Goal: Task Accomplishment & Management: Manage account settings

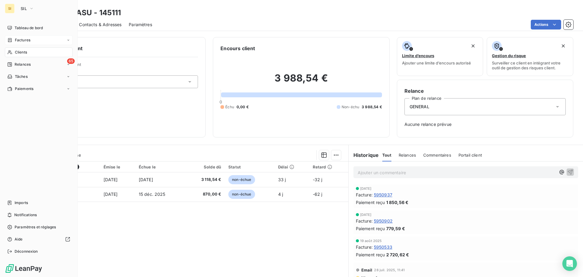
click at [19, 40] on span "Factures" at bounding box center [22, 39] width 15 height 5
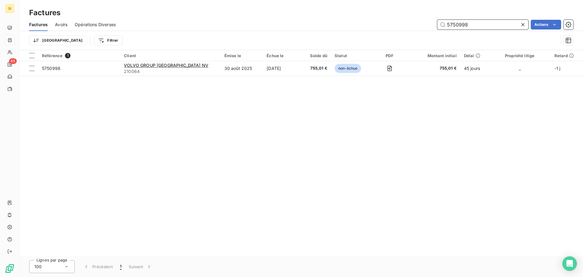
drag, startPoint x: 427, startPoint y: 22, endPoint x: 400, endPoint y: 22, distance: 26.4
click at [401, 22] on div "5750998 Actions" at bounding box center [348, 25] width 450 height 10
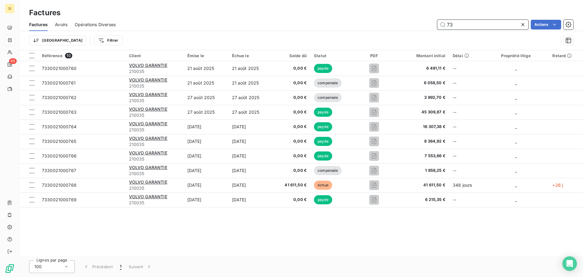
type input "7"
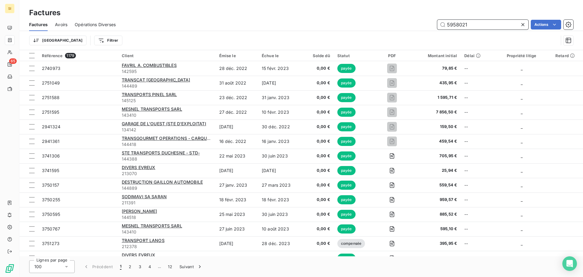
type input "5958021"
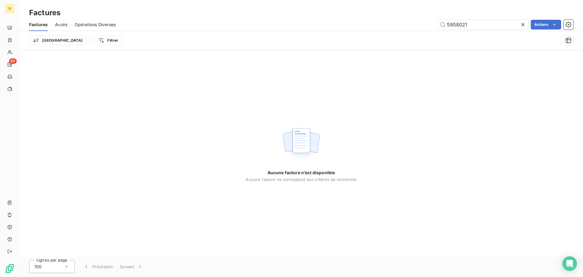
click at [522, 23] on icon at bounding box center [523, 25] width 6 height 6
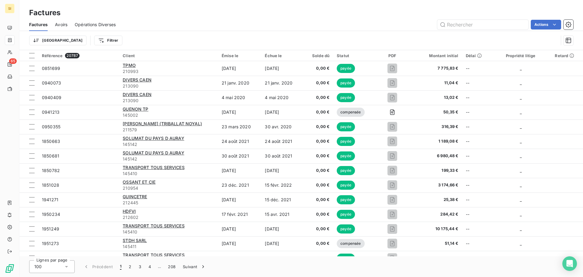
click at [60, 25] on span "Avoirs" at bounding box center [61, 25] width 12 height 6
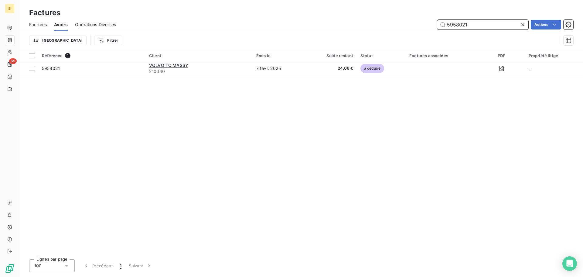
drag, startPoint x: 470, startPoint y: 24, endPoint x: 384, endPoint y: 19, distance: 85.4
click at [384, 19] on div "Factures Avoirs Opérations Diverses 5958021 Actions" at bounding box center [300, 24] width 563 height 13
type input "7330031000709"
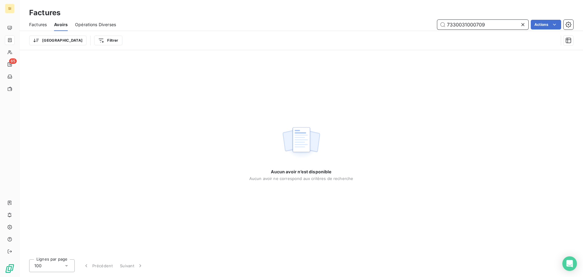
drag, startPoint x: 457, startPoint y: 22, endPoint x: 435, endPoint y: 20, distance: 21.7
click at [435, 20] on div "7330031000709 Actions" at bounding box center [348, 25] width 450 height 10
click at [522, 23] on icon at bounding box center [523, 25] width 6 height 6
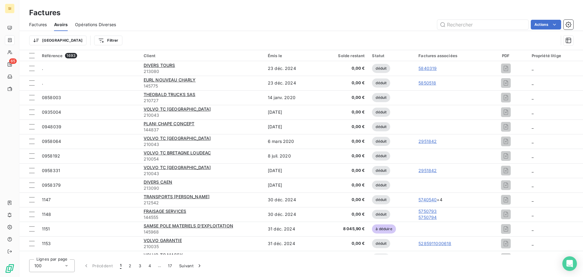
click at [37, 27] on span "Factures" at bounding box center [38, 25] width 18 height 6
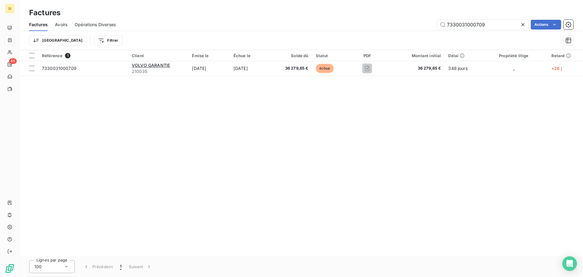
drag, startPoint x: 490, startPoint y: 25, endPoint x: 413, endPoint y: 19, distance: 76.8
click at [413, 19] on div "Factures Avoirs Opérations Diverses 7330031000709 Actions" at bounding box center [300, 24] width 563 height 13
type input "5758094"
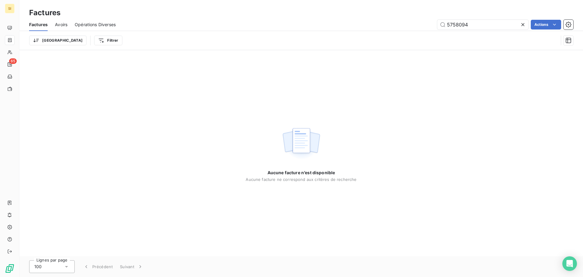
click at [524, 23] on icon at bounding box center [523, 25] width 6 height 6
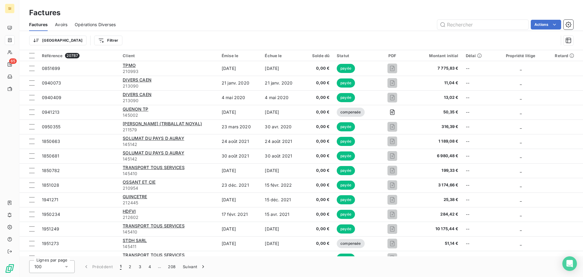
click at [56, 25] on span "Avoirs" at bounding box center [61, 25] width 12 height 6
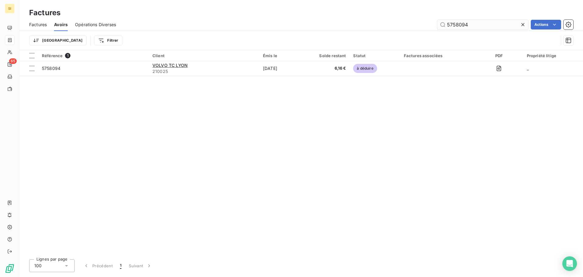
drag, startPoint x: 469, startPoint y: 23, endPoint x: 454, endPoint y: 22, distance: 14.6
click at [454, 22] on input "5758094" at bounding box center [482, 25] width 91 height 10
type input "5751034"
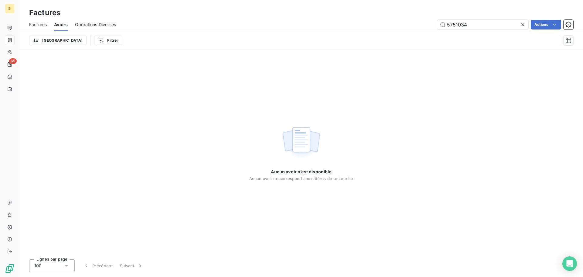
click at [524, 24] on icon at bounding box center [523, 25] width 6 height 6
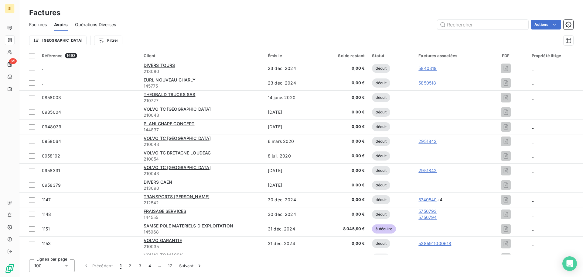
click at [60, 25] on span "Avoirs" at bounding box center [61, 25] width 14 height 6
click at [464, 24] on input "text" at bounding box center [482, 25] width 91 height 10
type input "5751034"
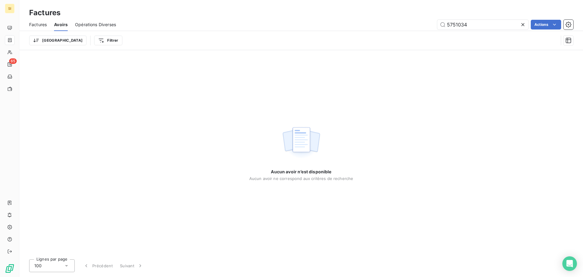
click at [524, 24] on icon at bounding box center [523, 25] width 6 height 6
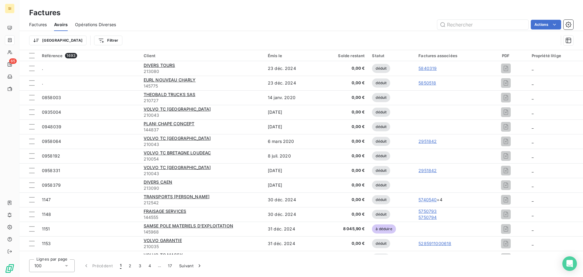
click at [36, 25] on span "Factures" at bounding box center [38, 25] width 18 height 6
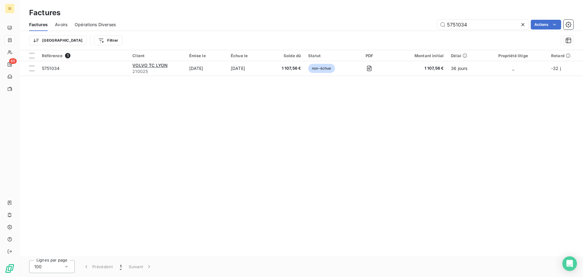
drag, startPoint x: 472, startPoint y: 26, endPoint x: 409, endPoint y: 19, distance: 63.5
click at [409, 20] on div "5751034 Actions" at bounding box center [348, 25] width 450 height 10
type input "5758081"
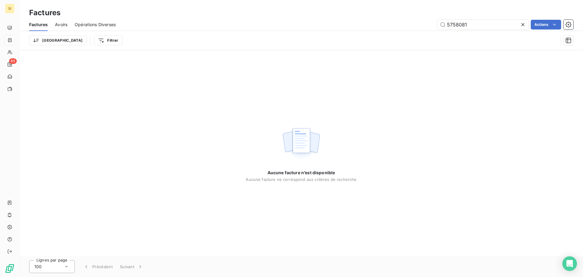
click at [521, 23] on icon at bounding box center [522, 24] width 3 height 3
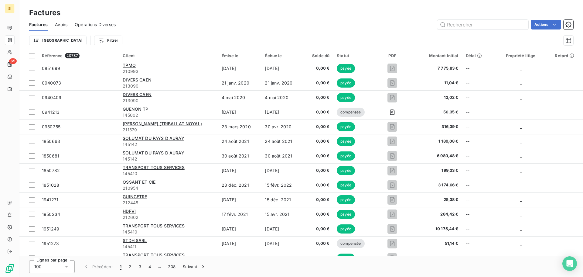
click at [63, 24] on span "Avoirs" at bounding box center [61, 25] width 12 height 6
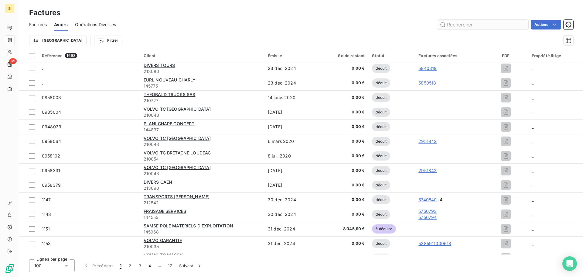
click at [457, 23] on input "text" at bounding box center [482, 25] width 91 height 10
type input "5758081"
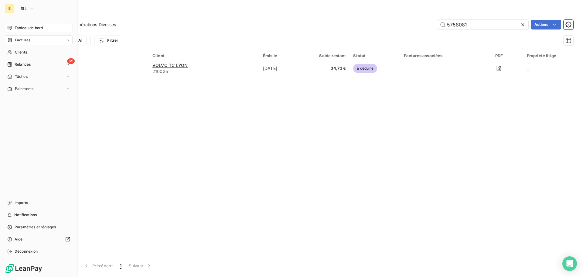
click at [19, 29] on span "Tableau de bord" at bounding box center [29, 27] width 28 height 5
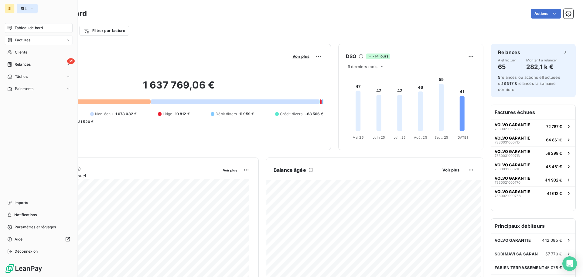
click at [27, 8] on span "SIL" at bounding box center [24, 8] width 6 height 5
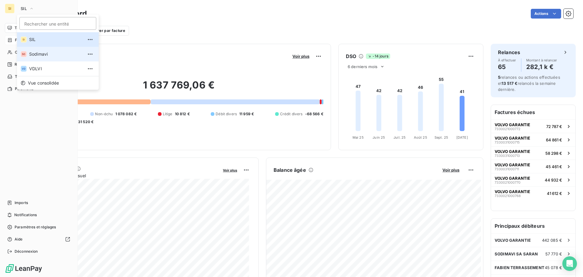
click at [30, 53] on span "Sodimavi" at bounding box center [56, 54] width 54 height 6
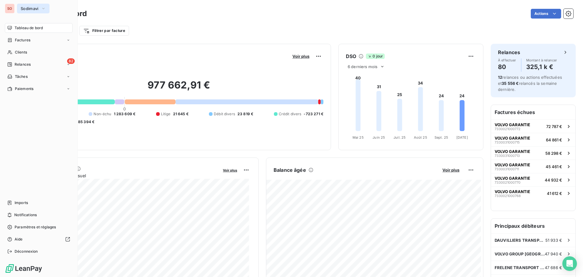
click at [21, 6] on span "Sodimavi" at bounding box center [30, 8] width 18 height 5
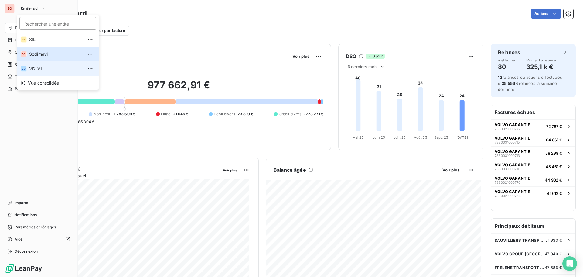
click at [36, 66] on span "VDLVI" at bounding box center [56, 69] width 54 height 6
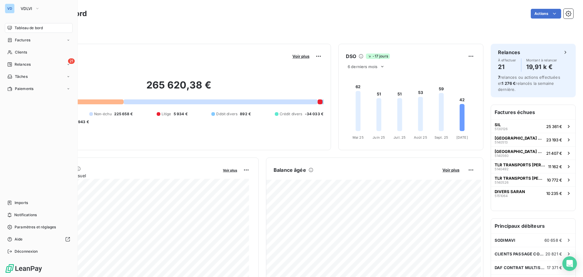
click at [19, 27] on span "Tableau de bord" at bounding box center [29, 27] width 28 height 5
click at [27, 8] on span "VDLVI" at bounding box center [27, 8] width 12 height 5
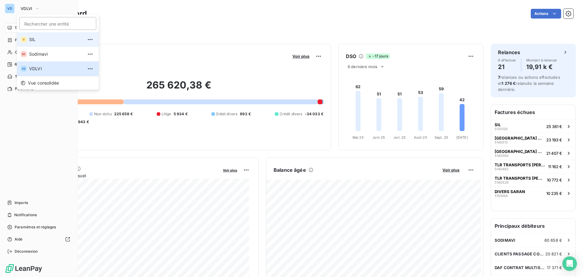
click at [29, 40] on li "SI SIL" at bounding box center [58, 39] width 82 height 15
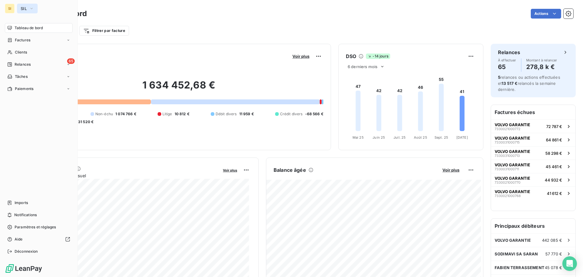
click at [23, 10] on span "SIL" at bounding box center [24, 8] width 6 height 5
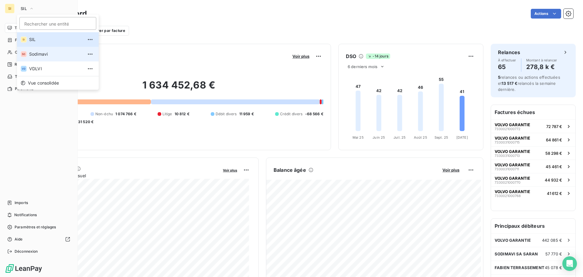
click at [35, 52] on span "Sodimavi" at bounding box center [56, 54] width 54 height 6
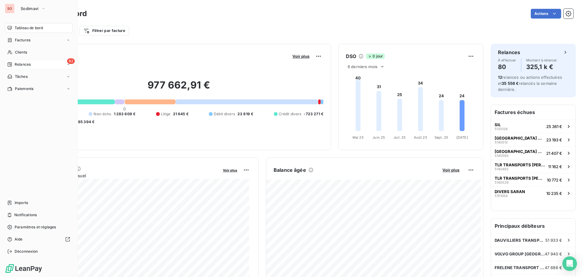
click at [22, 62] on span "Relances" at bounding box center [23, 64] width 16 height 5
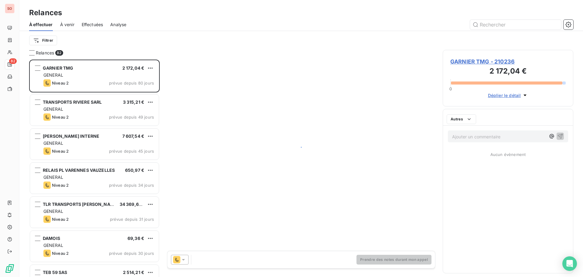
scroll to position [212, 126]
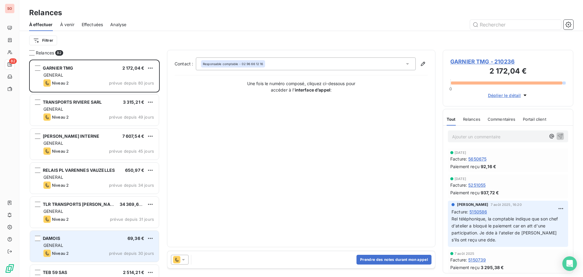
click at [88, 246] on div "GENERAL" at bounding box center [98, 245] width 110 height 6
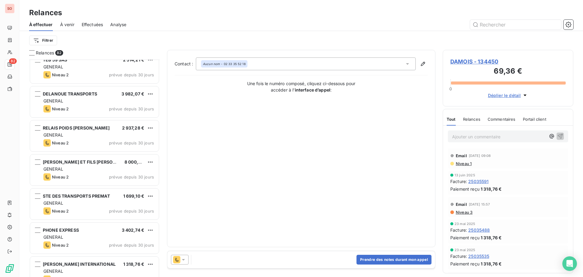
scroll to position [243, 0]
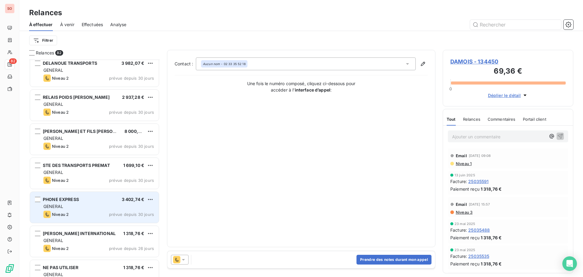
click at [83, 204] on div "GENERAL" at bounding box center [98, 206] width 110 height 6
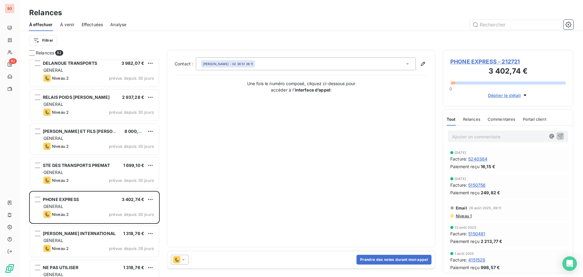
click at [463, 62] on span "PHONE EXPRESS - 212721" at bounding box center [507, 61] width 115 height 8
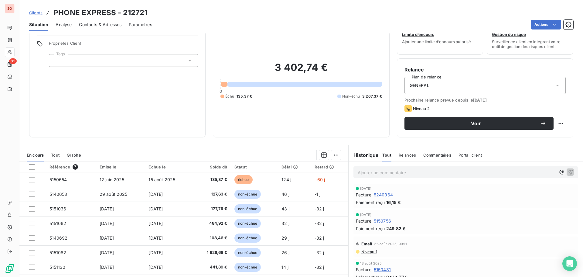
scroll to position [11, 0]
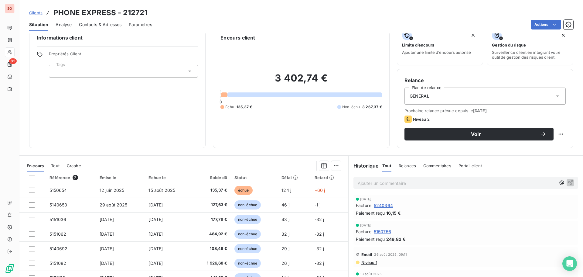
click at [104, 24] on span "Contacts & Adresses" at bounding box center [100, 25] width 42 height 6
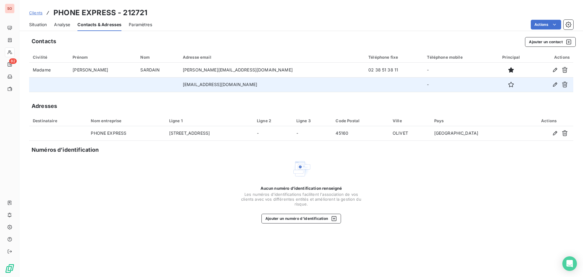
drag, startPoint x: 257, startPoint y: 87, endPoint x: 175, endPoint y: 87, distance: 82.3
click at [179, 87] on td "[EMAIL_ADDRESS][DOMAIN_NAME]" at bounding box center [271, 84] width 185 height 15
copy td "[EMAIL_ADDRESS][DOMAIN_NAME]"
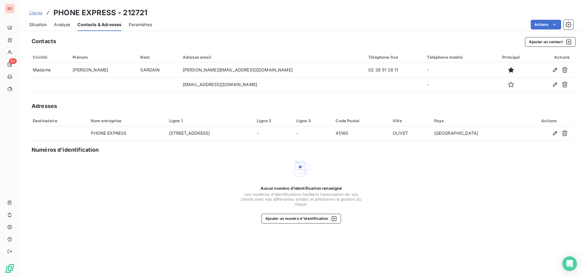
click at [39, 26] on span "Situation" at bounding box center [38, 25] width 18 height 6
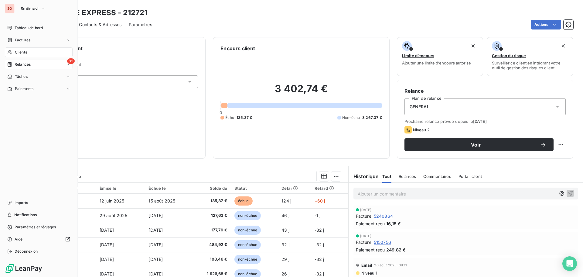
drag, startPoint x: 16, startPoint y: 63, endPoint x: 63, endPoint y: 59, distance: 47.2
click at [16, 63] on span "Relances" at bounding box center [23, 64] width 16 height 5
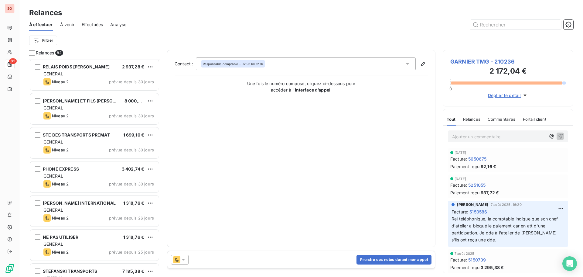
scroll to position [304, 0]
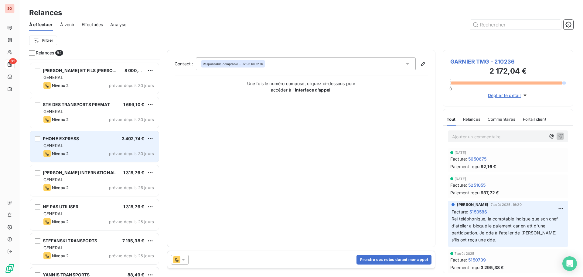
click at [93, 153] on div "Niveau 2 prévue depuis 30 jours" at bounding box center [98, 153] width 110 height 7
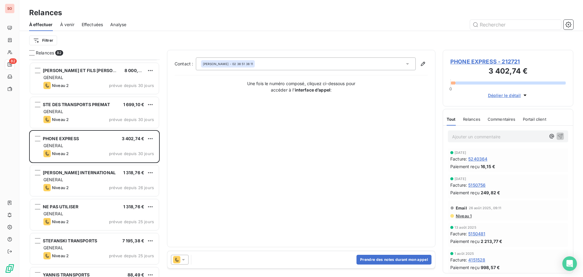
click at [181, 260] on icon at bounding box center [183, 259] width 6 height 6
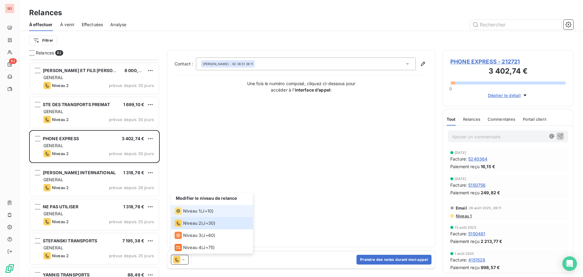
click at [195, 212] on span "Niveau 1" at bounding box center [191, 211] width 17 height 6
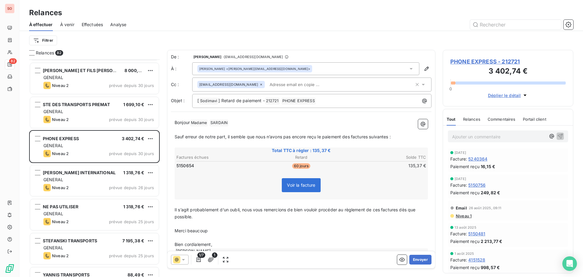
click at [409, 69] on icon at bounding box center [410, 69] width 3 height 2
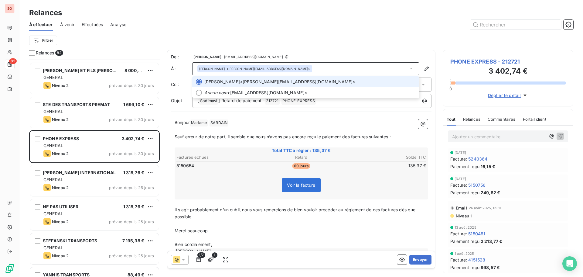
click at [197, 80] on div at bounding box center [199, 82] width 6 height 6
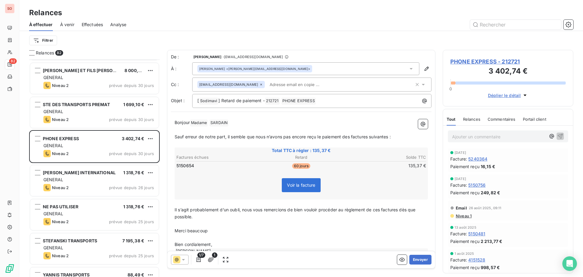
click at [408, 69] on icon at bounding box center [411, 69] width 6 height 6
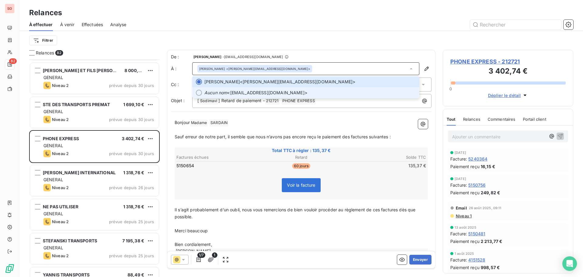
click at [200, 94] on div at bounding box center [199, 93] width 6 height 6
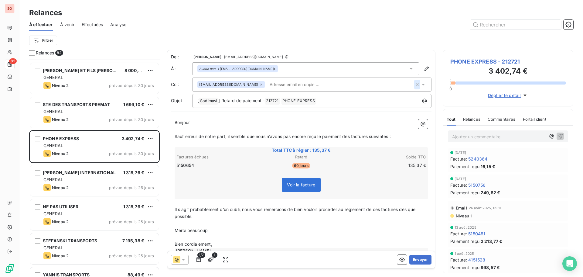
click at [414, 86] on icon "button" at bounding box center [417, 84] width 6 height 6
click at [412, 260] on button "Envoyer" at bounding box center [420, 259] width 22 height 10
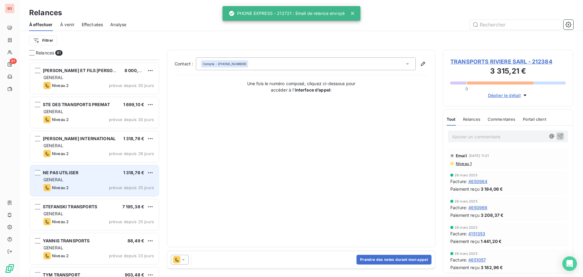
click at [80, 178] on div "GENERAL" at bounding box center [98, 179] width 110 height 6
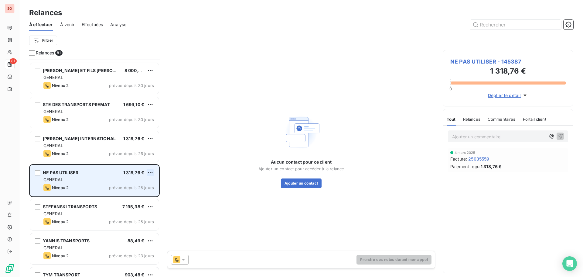
click at [151, 171] on html "SO 81 Relances À effectuer À venir Effectuées Analyse Filtrer Relances 81 DELAN…" at bounding box center [291, 138] width 583 height 277
click at [126, 196] on div "Passer cette action" at bounding box center [124, 196] width 54 height 10
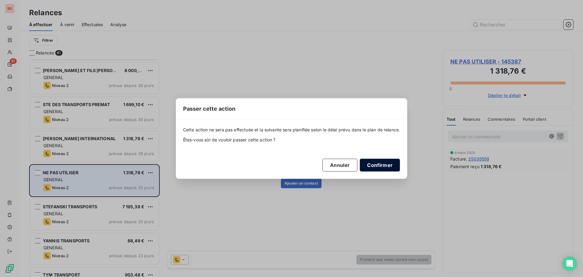
click at [391, 164] on button "Confirmer" at bounding box center [380, 164] width 40 height 13
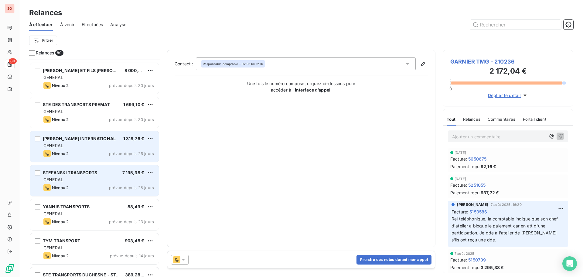
click at [66, 141] on div "[PERSON_NAME] INTERNATIONAL" at bounding box center [79, 138] width 73 height 6
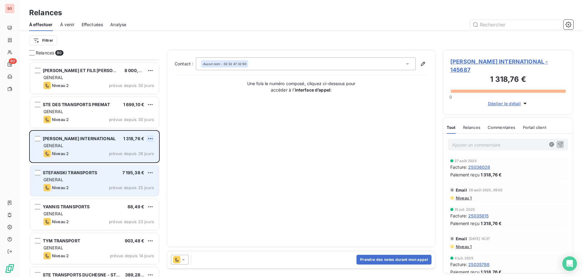
click at [150, 139] on html "SO 80 Relances À effectuer À venir Effectuées Analyse Filtrer Relances 80 DELAN…" at bounding box center [291, 138] width 583 height 277
click at [131, 159] on div "Passer cette action" at bounding box center [124, 162] width 54 height 10
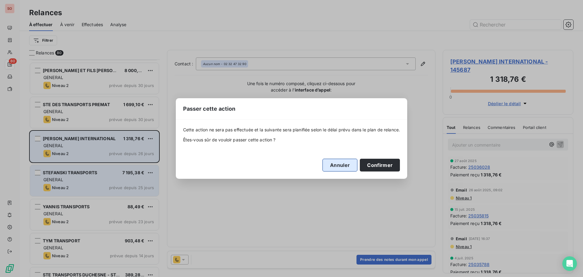
drag, startPoint x: 379, startPoint y: 166, endPoint x: 353, endPoint y: 165, distance: 25.5
click at [378, 166] on button "Confirmer" at bounding box center [380, 164] width 40 height 13
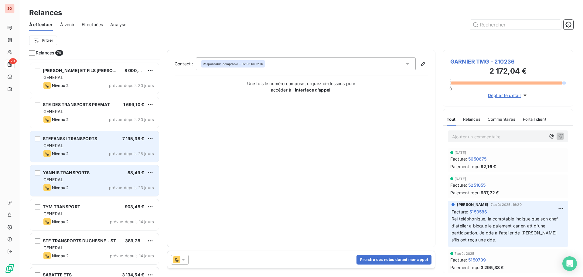
click at [83, 151] on div "Niveau 2 prévue depuis 25 jours" at bounding box center [98, 153] width 110 height 7
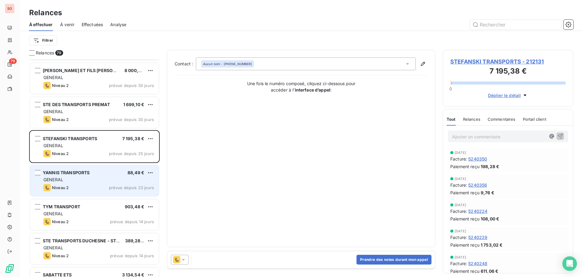
click at [184, 257] on icon at bounding box center [183, 259] width 6 height 6
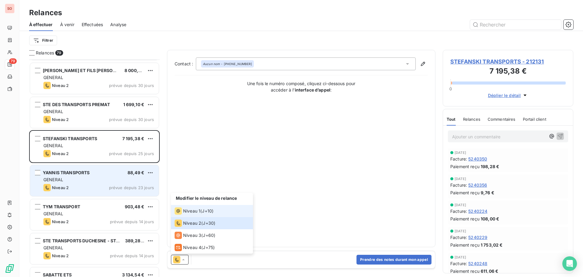
click at [186, 209] on span "Niveau 1" at bounding box center [191, 211] width 17 height 6
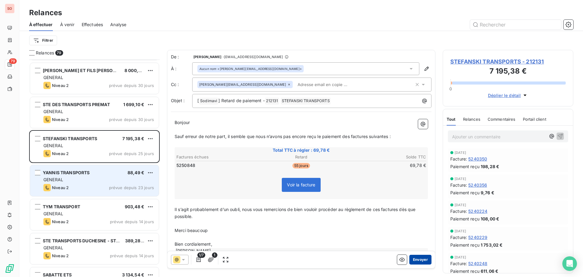
click at [418, 258] on button "Envoyer" at bounding box center [420, 259] width 22 height 10
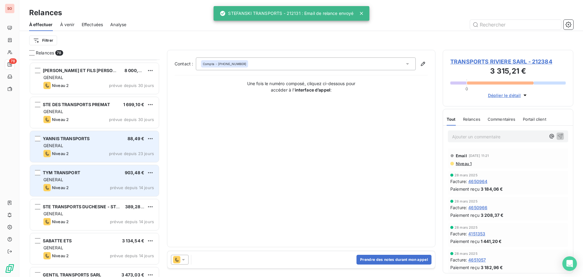
click at [93, 147] on div "GENERAL" at bounding box center [98, 145] width 110 height 6
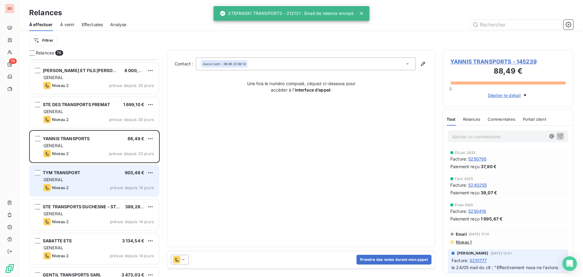
click at [185, 261] on icon at bounding box center [183, 259] width 6 height 6
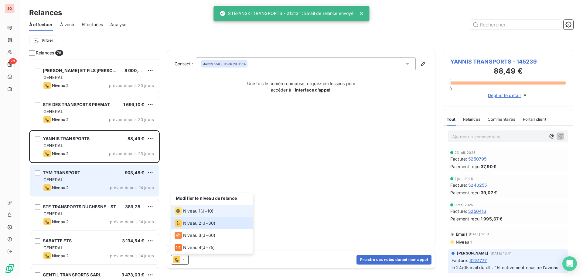
click at [187, 209] on span "Niveau 1" at bounding box center [191, 211] width 17 height 6
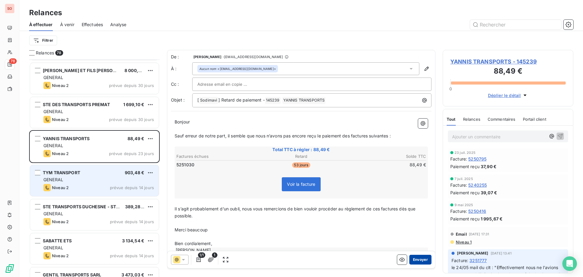
click at [412, 257] on button "Envoyer" at bounding box center [420, 259] width 22 height 10
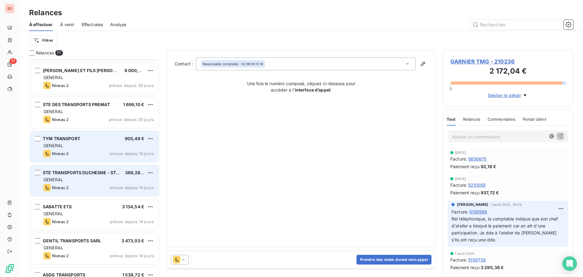
click at [97, 149] on div "TYM TRANSPORT 903,48 € GENERAL Niveau 2 prévue depuis 14 jours" at bounding box center [94, 146] width 129 height 31
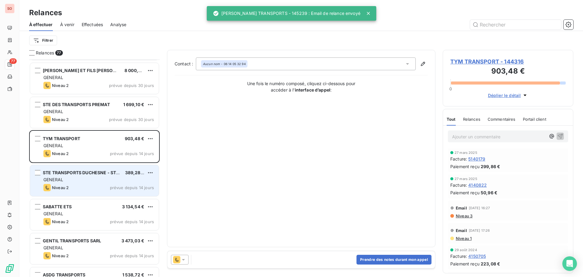
click at [184, 258] on icon at bounding box center [183, 259] width 6 height 6
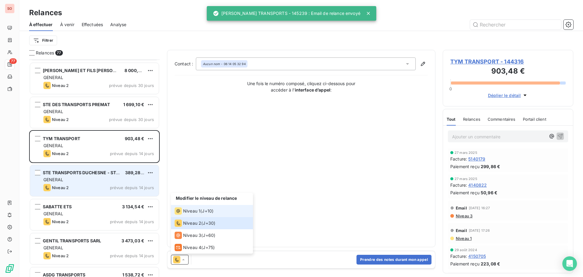
click at [192, 211] on span "Niveau 1" at bounding box center [191, 211] width 17 height 6
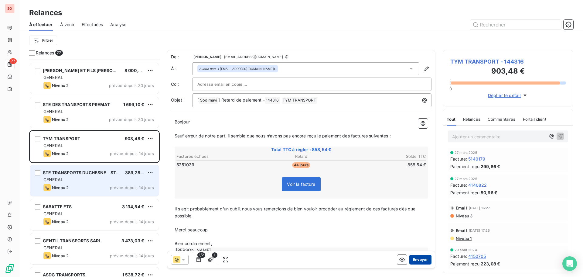
click at [409, 258] on button "Envoyer" at bounding box center [420, 259] width 22 height 10
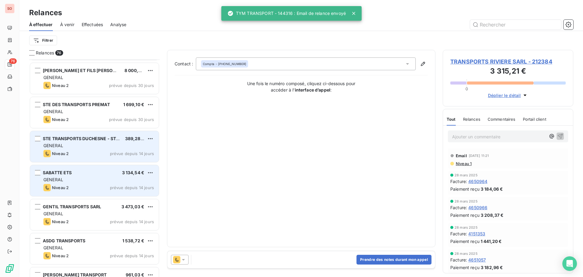
click at [97, 146] on div "GENERAL" at bounding box center [98, 145] width 110 height 6
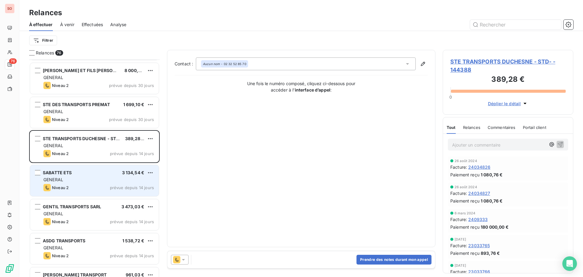
click at [186, 258] on div at bounding box center [180, 259] width 18 height 10
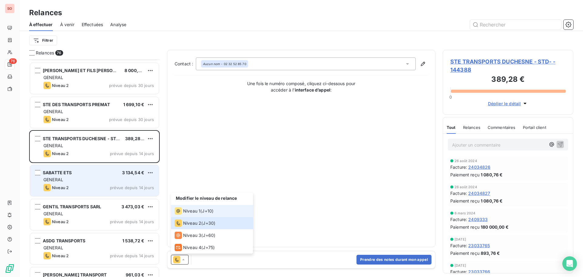
click at [192, 214] on div "Niveau 1" at bounding box center [188, 210] width 26 height 7
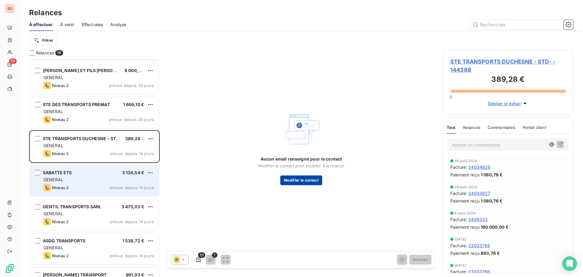
click at [310, 181] on button "Modifier le contact" at bounding box center [301, 180] width 42 height 10
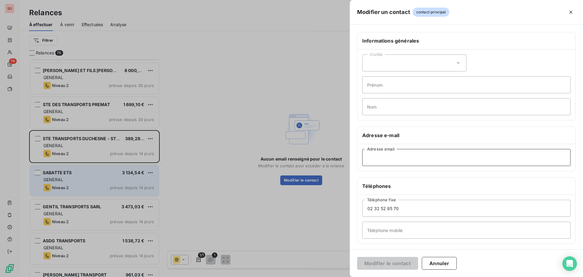
click at [405, 159] on input "Adresse email" at bounding box center [466, 157] width 208 height 17
paste input "[EMAIL_ADDRESS][DOMAIN_NAME]"
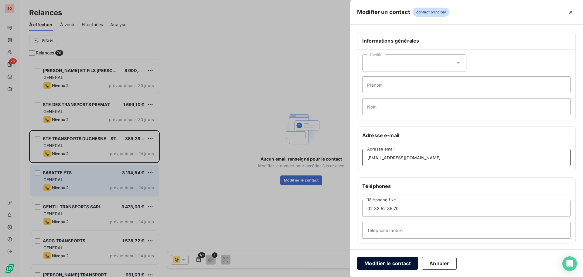
type input "[EMAIL_ADDRESS][DOMAIN_NAME]"
click at [397, 262] on button "Modifier le contact" at bounding box center [387, 262] width 61 height 13
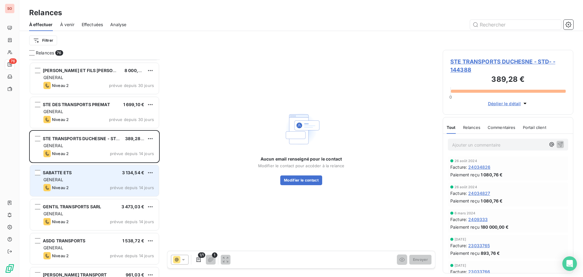
click at [185, 260] on icon at bounding box center [183, 259] width 6 height 6
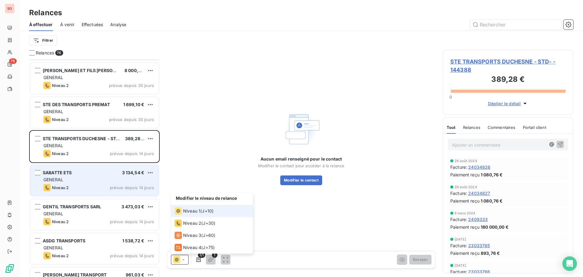
click at [190, 212] on span "Niveau 1" at bounding box center [191, 211] width 17 height 6
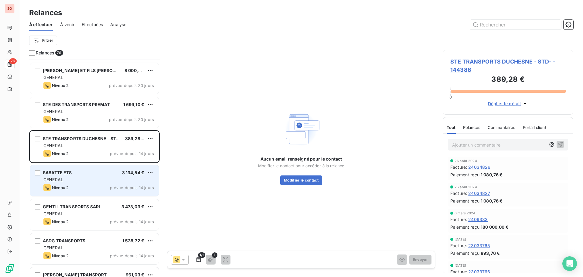
click at [481, 62] on span "STE TRANSPORTS DUCHESNE - STD- - 144388" at bounding box center [507, 65] width 115 height 16
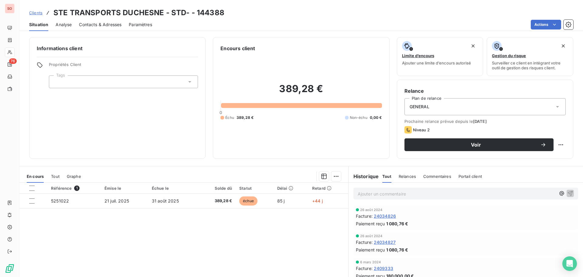
click at [92, 26] on span "Contacts & Adresses" at bounding box center [100, 25] width 42 height 6
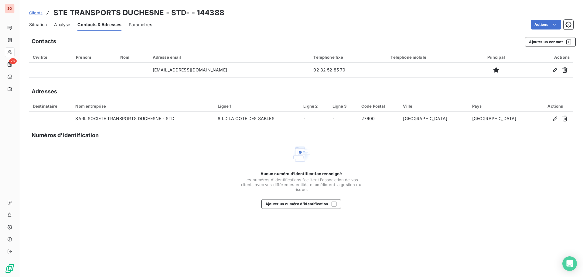
click at [33, 25] on span "Situation" at bounding box center [38, 25] width 18 height 6
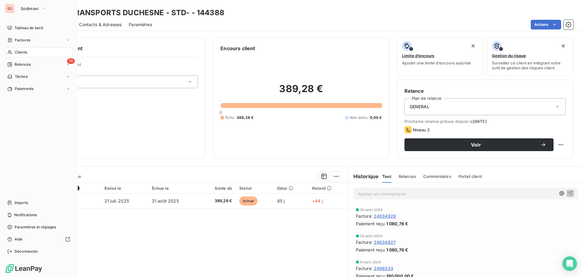
click at [23, 52] on span "Clients" at bounding box center [21, 51] width 12 height 5
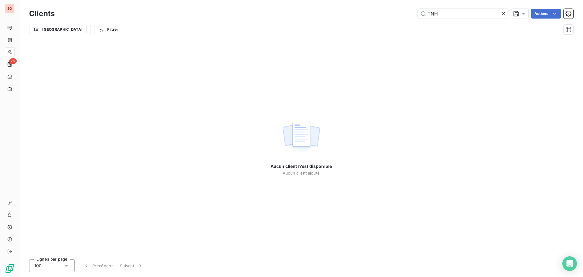
drag, startPoint x: 463, startPoint y: 16, endPoint x: 394, endPoint y: 14, distance: 68.6
click at [394, 14] on div "TNH Actions" at bounding box center [317, 14] width 511 height 10
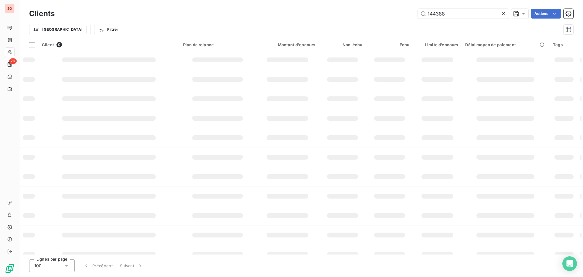
type input "144388"
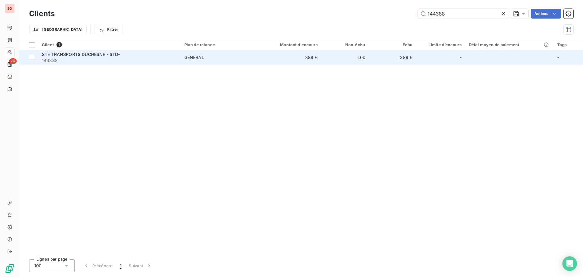
click at [110, 55] on span "STE TRANSPORTS DUCHESNE - STD-" at bounding box center [81, 54] width 78 height 5
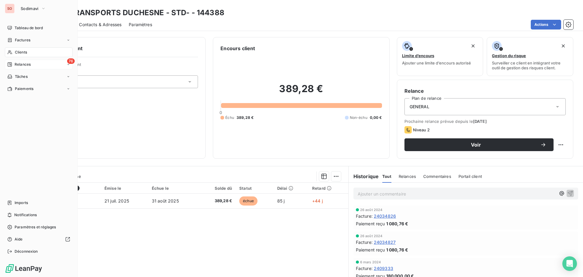
click at [19, 66] on span "Relances" at bounding box center [23, 64] width 16 height 5
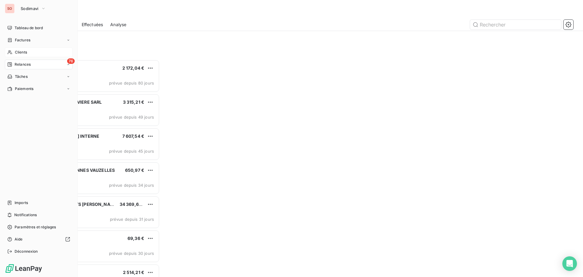
scroll to position [212, 126]
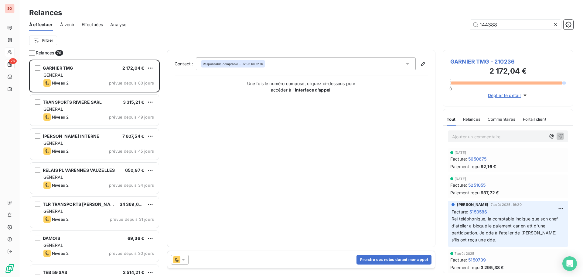
type input "144388"
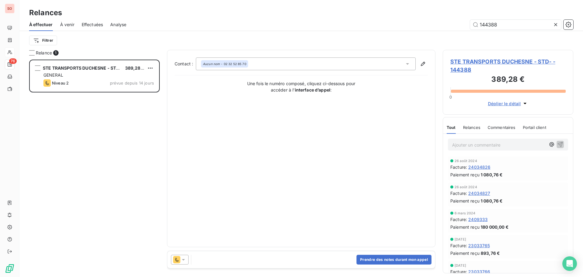
scroll to position [212, 126]
click at [185, 259] on icon at bounding box center [183, 259] width 6 height 6
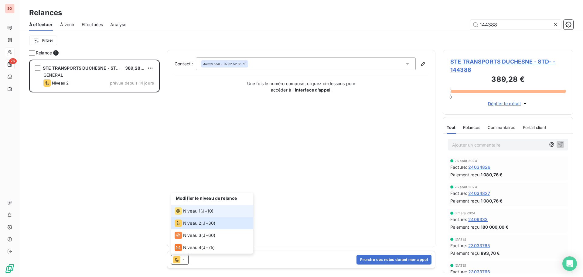
click at [189, 211] on span "Niveau 1" at bounding box center [191, 211] width 17 height 6
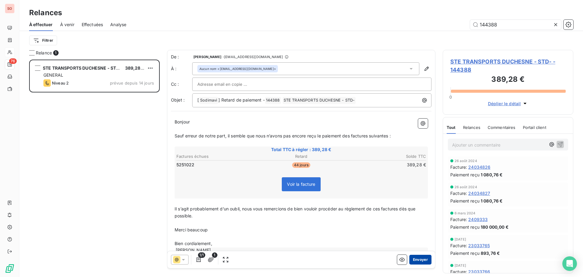
click at [416, 261] on button "Envoyer" at bounding box center [420, 259] width 22 height 10
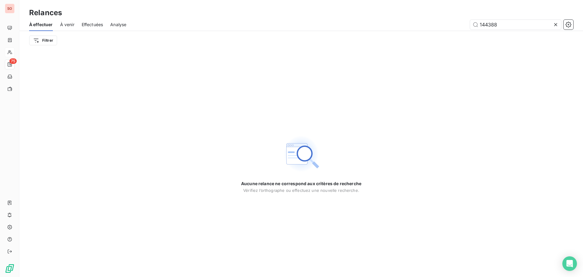
click at [555, 24] on icon at bounding box center [555, 24] width 3 height 3
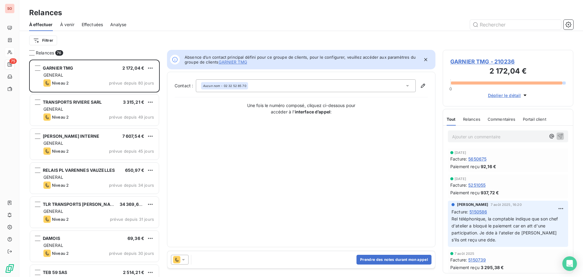
scroll to position [212, 126]
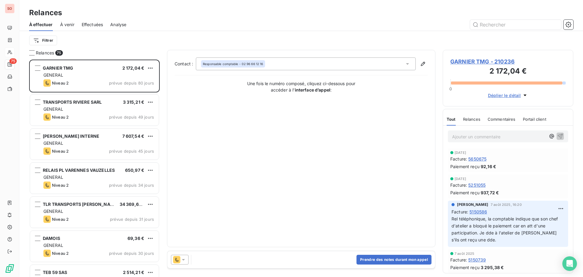
click at [463, 63] on span "GARNIER TMG - 210236" at bounding box center [507, 61] width 115 height 8
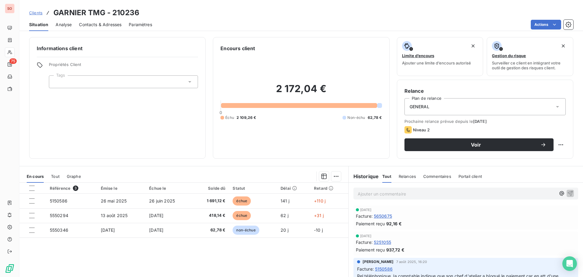
click at [85, 25] on span "Contacts & Adresses" at bounding box center [100, 25] width 42 height 6
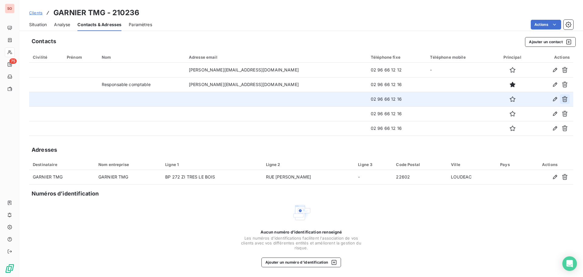
click at [564, 99] on icon "button" at bounding box center [565, 99] width 6 height 6
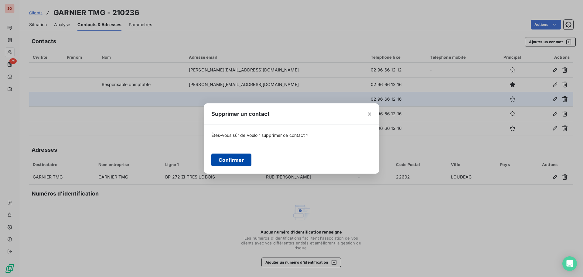
click at [237, 160] on button "Confirmer" at bounding box center [231, 159] width 40 height 13
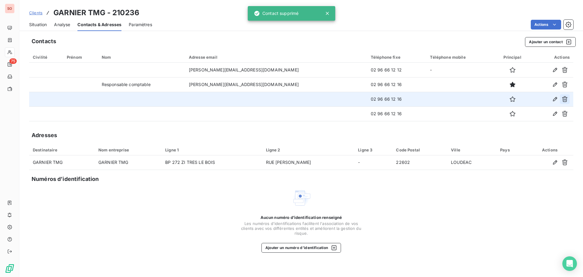
click at [564, 99] on icon "button" at bounding box center [565, 99] width 6 height 6
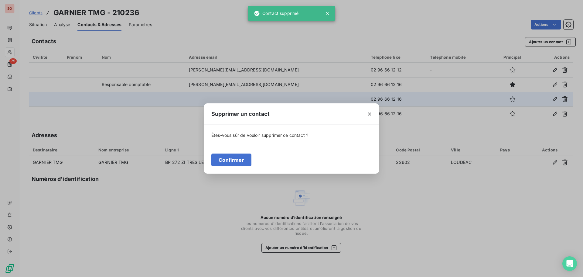
drag, startPoint x: 223, startPoint y: 161, endPoint x: 259, endPoint y: 154, distance: 36.4
click at [224, 161] on button "Confirmer" at bounding box center [231, 159] width 40 height 13
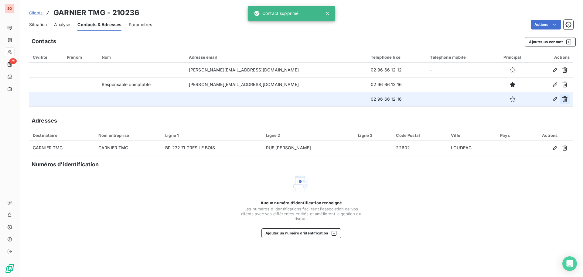
click at [566, 100] on icon "button" at bounding box center [564, 99] width 5 height 6
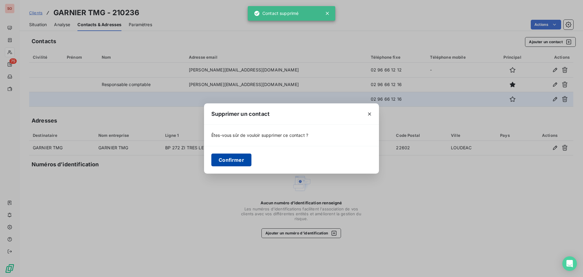
click at [237, 161] on button "Confirmer" at bounding box center [231, 159] width 40 height 13
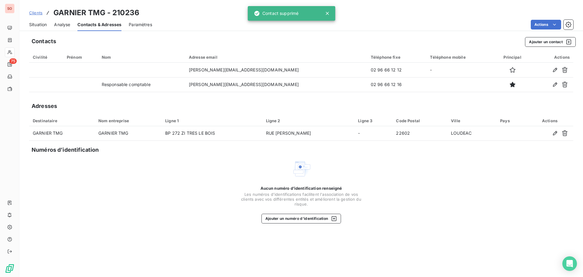
click at [41, 26] on span "Situation" at bounding box center [38, 25] width 18 height 6
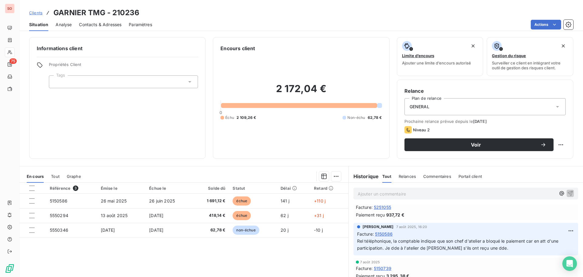
scroll to position [30, 0]
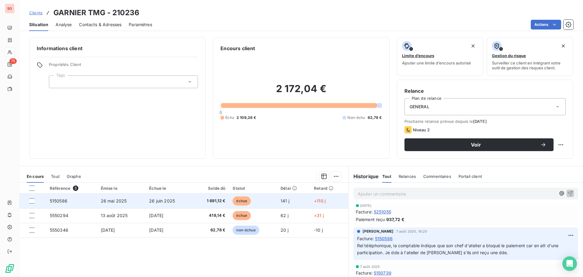
click at [115, 200] on span "26 mai 2025" at bounding box center [114, 200] width 26 height 5
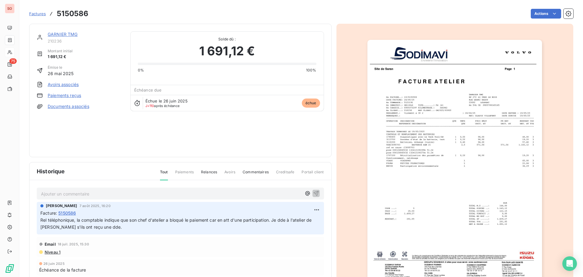
click at [389, 133] on img "button" at bounding box center [454, 163] width 175 height 247
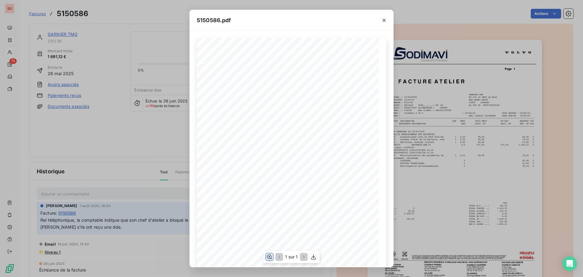
click at [270, 256] on icon "button" at bounding box center [269, 256] width 6 height 6
click at [381, 19] on button "button" at bounding box center [384, 20] width 10 height 10
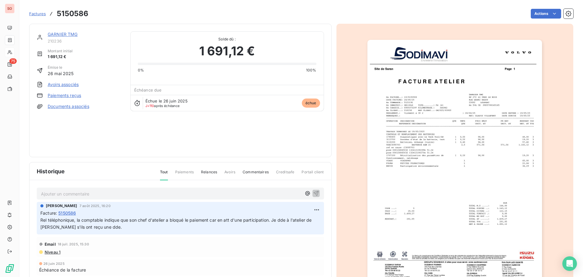
drag, startPoint x: 142, startPoint y: 28, endPoint x: 143, endPoint y: 24, distance: 3.7
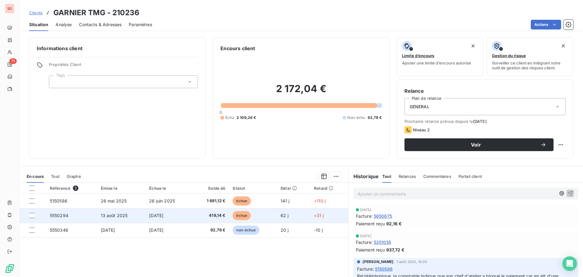
click at [116, 217] on span "13 août 2025" at bounding box center [114, 214] width 27 height 5
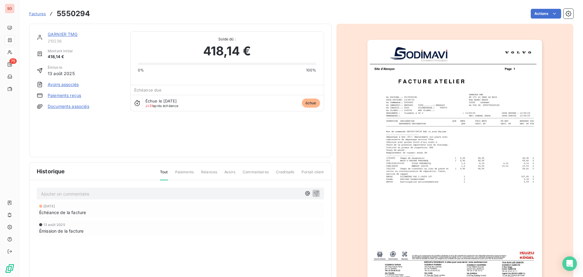
click at [457, 153] on img "button" at bounding box center [454, 163] width 175 height 247
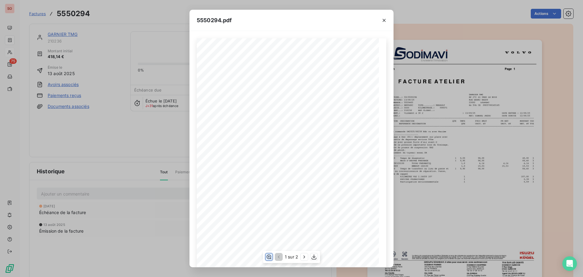
click at [268, 257] on icon "button" at bounding box center [269, 256] width 6 height 6
drag, startPoint x: 383, startPoint y: 19, endPoint x: 372, endPoint y: 34, distance: 18.3
click at [383, 20] on icon "button" at bounding box center [384, 20] width 6 height 6
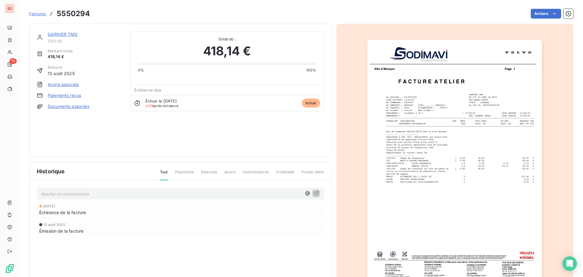
click at [110, 8] on div "Factures 5550294 Actions" at bounding box center [301, 13] width 544 height 13
drag, startPoint x: 110, startPoint y: 8, endPoint x: 115, endPoint y: 9, distance: 5.2
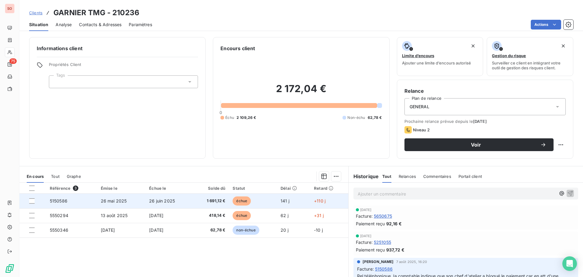
click at [155, 201] on span "26 juin 2025" at bounding box center [162, 200] width 26 height 5
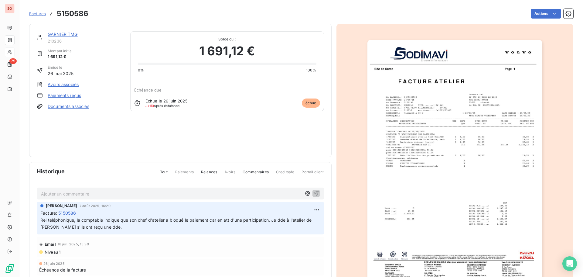
click at [56, 195] on p "Ajouter un commentaire ﻿" at bounding box center [171, 194] width 260 height 8
click at [313, 193] on icon "button" at bounding box center [316, 193] width 6 height 6
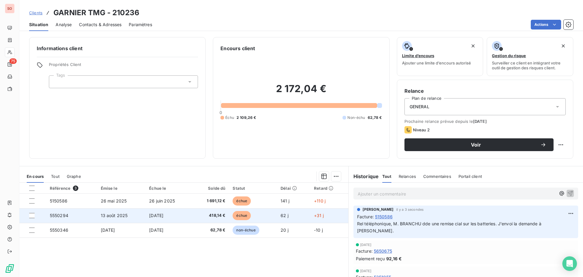
click at [116, 217] on span "13 août 2025" at bounding box center [114, 214] width 27 height 5
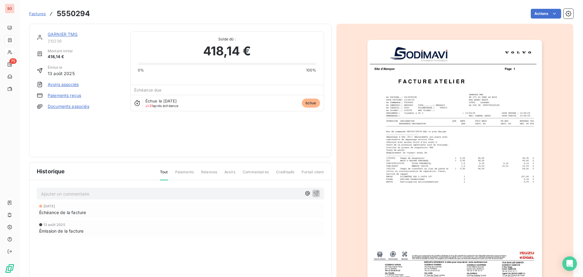
click at [82, 188] on div "Ajouter un commentaire ﻿" at bounding box center [180, 193] width 287 height 12
click at [82, 189] on div "Ajouter un commentaire ﻿" at bounding box center [180, 193] width 287 height 12
click at [81, 195] on p "Ajouter un commentaire ﻿" at bounding box center [171, 194] width 260 height 8
click at [116, 194] on p "Rel téléphonique, le BAP a été" at bounding box center [171, 193] width 260 height 7
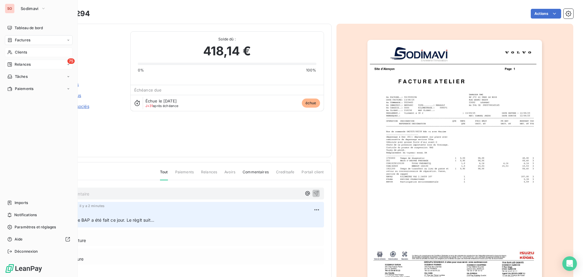
click at [22, 63] on span "Relances" at bounding box center [23, 64] width 16 height 5
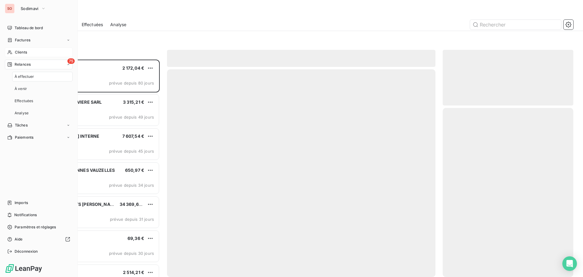
scroll to position [212, 126]
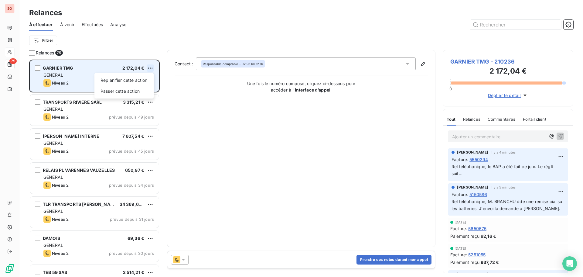
click at [150, 69] on html "SO 75 Relances À effectuer À venir Effectuées Analyse Filtrer Relances 75 GARNI…" at bounding box center [291, 138] width 583 height 277
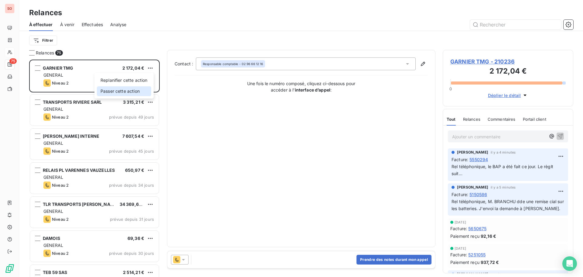
click at [128, 92] on div "Passer cette action" at bounding box center [124, 91] width 54 height 10
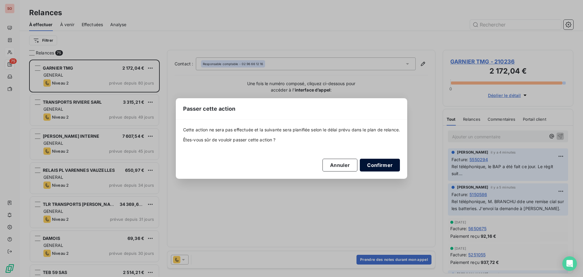
click at [377, 165] on button "Confirmer" at bounding box center [380, 164] width 40 height 13
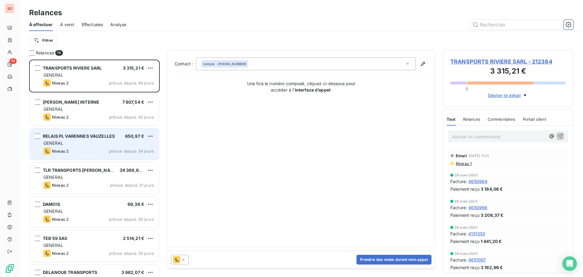
click at [93, 148] on div "Niveau 2 prévue depuis 34 jours" at bounding box center [98, 150] width 110 height 7
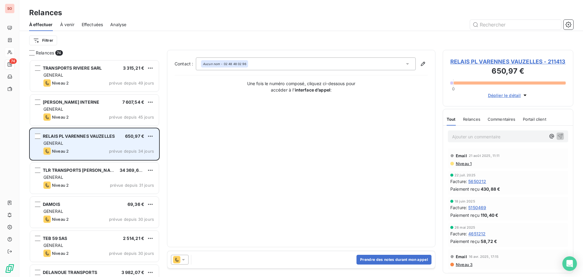
click at [146, 134] on div "RELAIS PL VARENNES VAUZELLES 650,97 €" at bounding box center [98, 135] width 110 height 5
click at [149, 134] on html "SO 74 Relances À effectuer À venir Effectuées Analyse Filtrer Relances 74 TRANS…" at bounding box center [291, 138] width 583 height 277
click at [129, 160] on div "Passer cette action" at bounding box center [124, 159] width 54 height 10
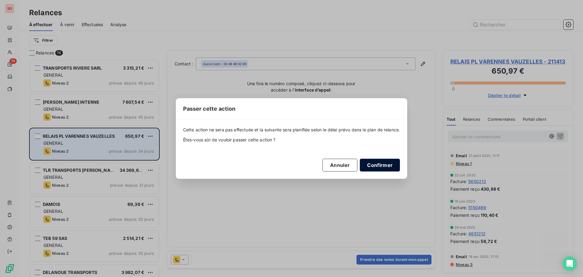
click at [388, 167] on button "Confirmer" at bounding box center [380, 164] width 40 height 13
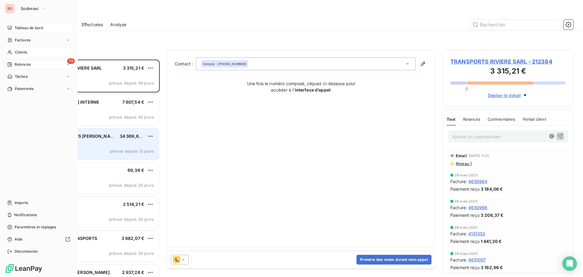
click at [20, 26] on span "Tableau de bord" at bounding box center [29, 27] width 28 height 5
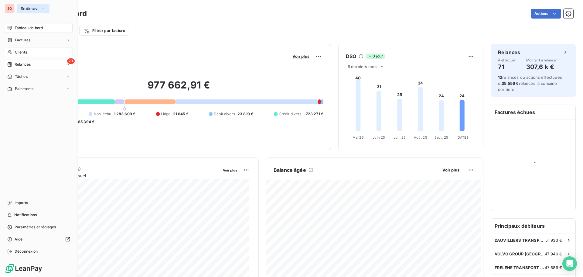
click at [27, 7] on span "Sodimavi" at bounding box center [30, 8] width 18 height 5
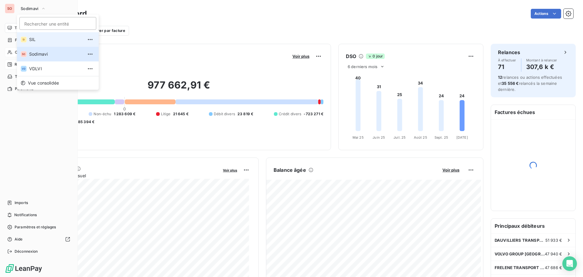
click at [32, 41] on span "SIL" at bounding box center [56, 39] width 54 height 6
